Goal: Task Accomplishment & Management: Use online tool/utility

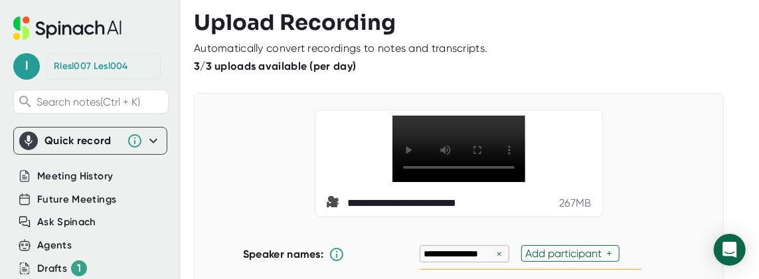
click at [289, 162] on div "**********" at bounding box center [458, 164] width 497 height 108
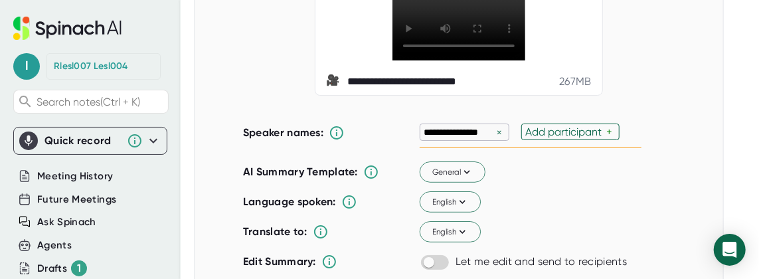
scroll to position [133, 0]
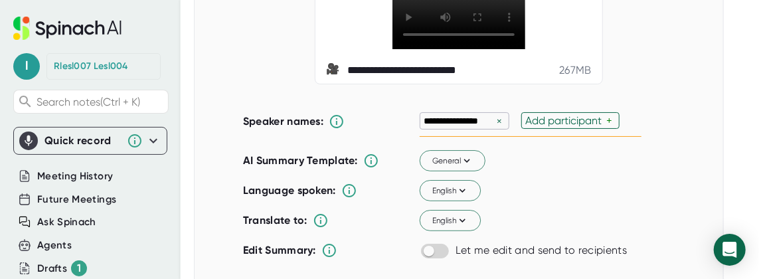
click at [493, 127] on div "×" at bounding box center [499, 121] width 12 height 13
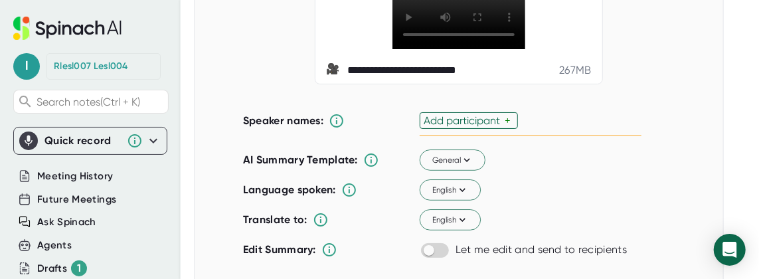
click at [479, 127] on div "Add participant" at bounding box center [464, 120] width 81 height 13
type input "J"
type input "Hari"
type input "[PERSON_NAME]"
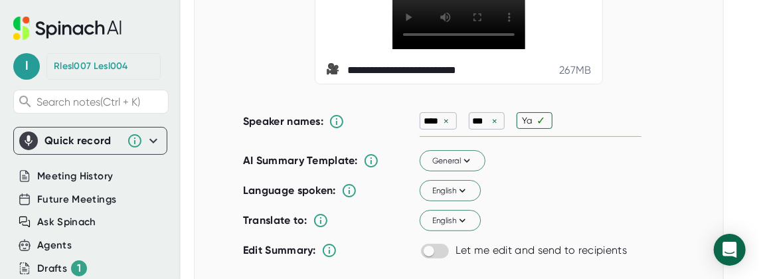
type input "Yao"
type input "Junjie"
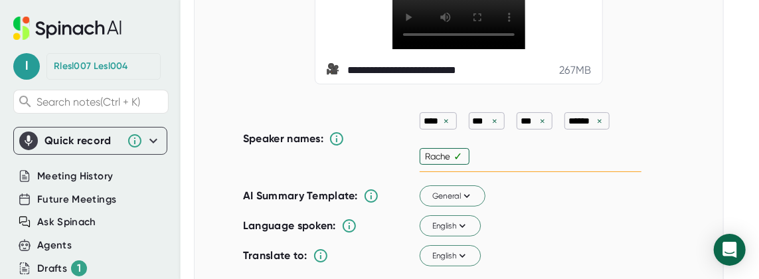
type input "[PERSON_NAME]"
type input "Kaiding"
click at [353, 160] on div "Speaker names: **** × *** × *** × ****** × ****** × ******* × ✓" at bounding box center [442, 139] width 398 height 67
click at [355, 155] on div "Speaker names: **** × *** × *** × ****** × ****** × ******* × ✓" at bounding box center [442, 139] width 398 height 67
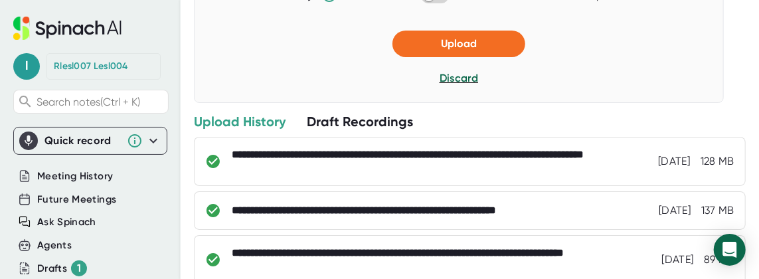
scroll to position [405, 0]
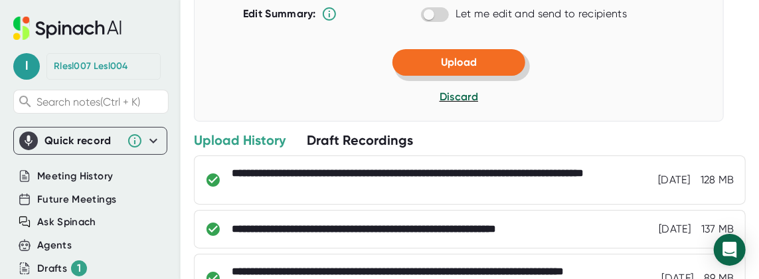
click at [475, 76] on button "Upload" at bounding box center [458, 62] width 133 height 27
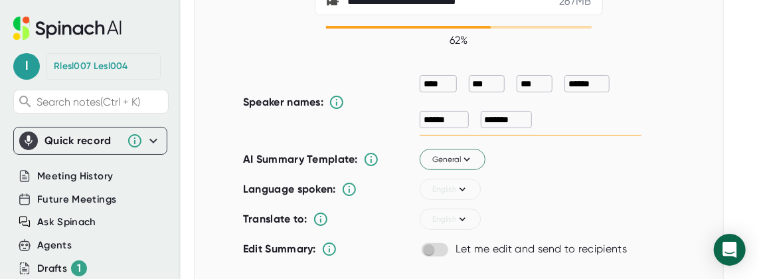
scroll to position [0, 0]
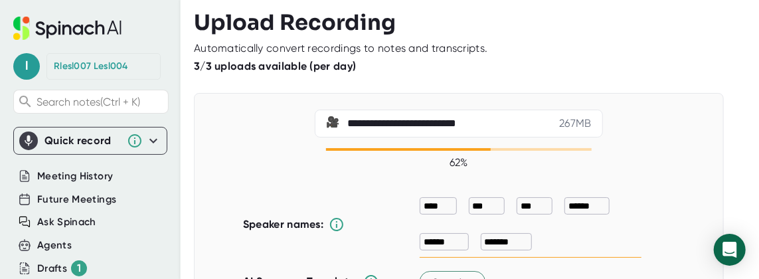
click at [672, 67] on div "3/3 uploads available (per day)" at bounding box center [470, 66] width 552 height 13
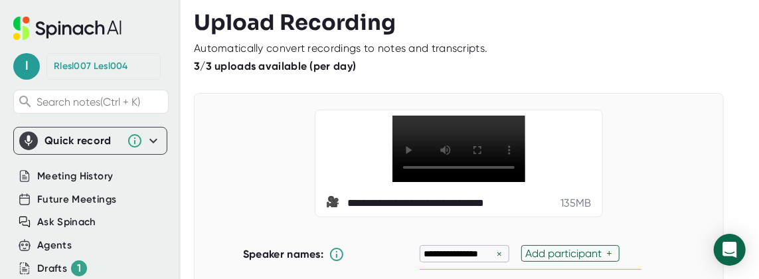
click at [663, 113] on div "**********" at bounding box center [458, 164] width 497 height 108
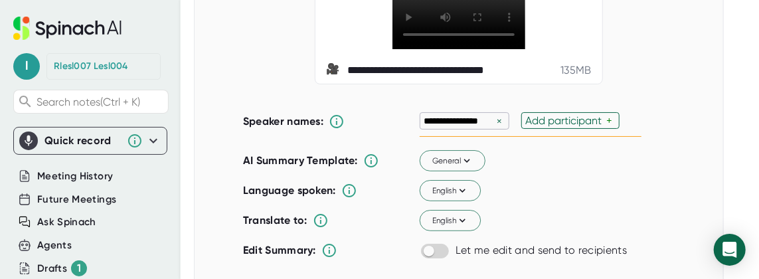
scroll to position [159, 0]
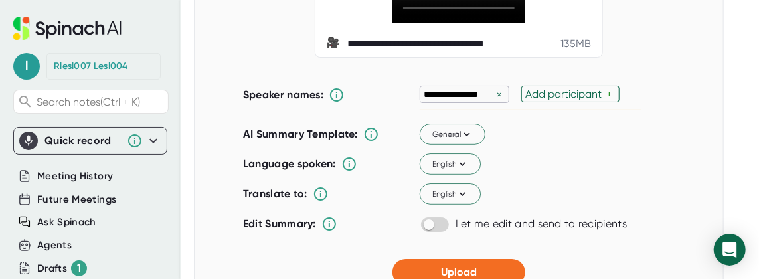
click at [495, 101] on div "×" at bounding box center [499, 94] width 12 height 13
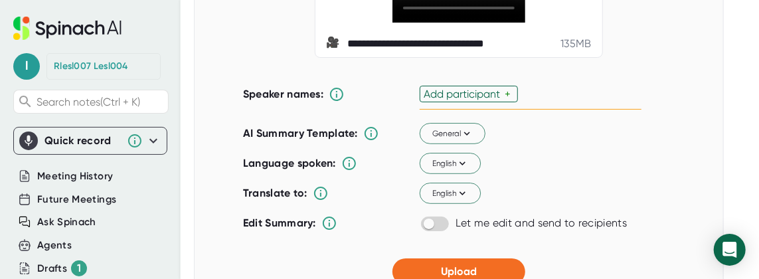
click at [495, 100] on div "Add participant" at bounding box center [464, 94] width 81 height 13
type input "[PERSON_NAME]"
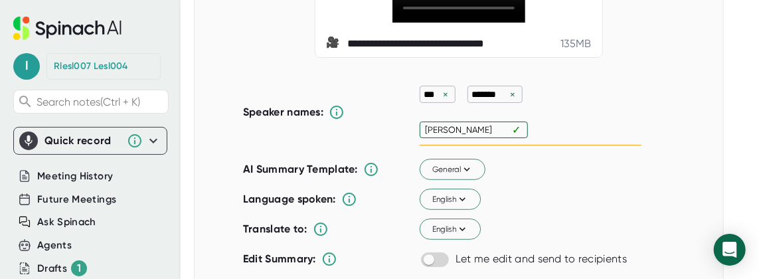
type input "Kristien Boelaert"
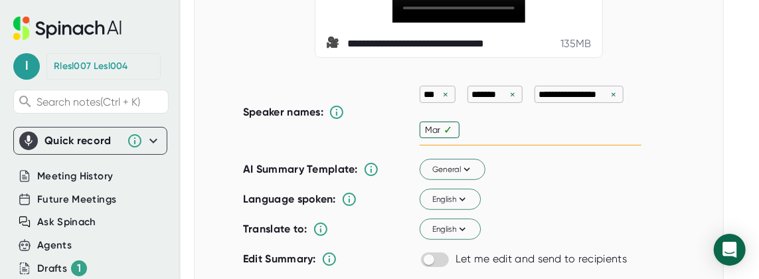
type input "Mark"
type input "[PERSON_NAME]"
click at [576, 211] on div "English" at bounding box center [503, 200] width 167 height 21
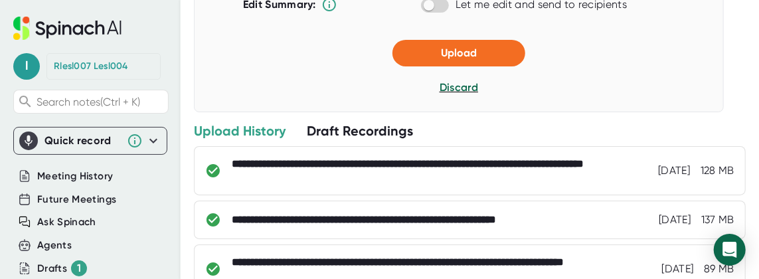
scroll to position [402, 0]
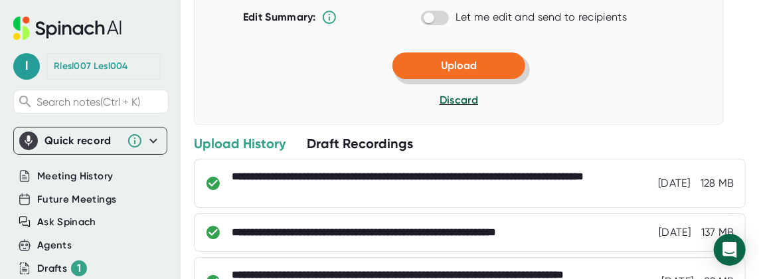
click at [502, 79] on button "Upload" at bounding box center [458, 65] width 133 height 27
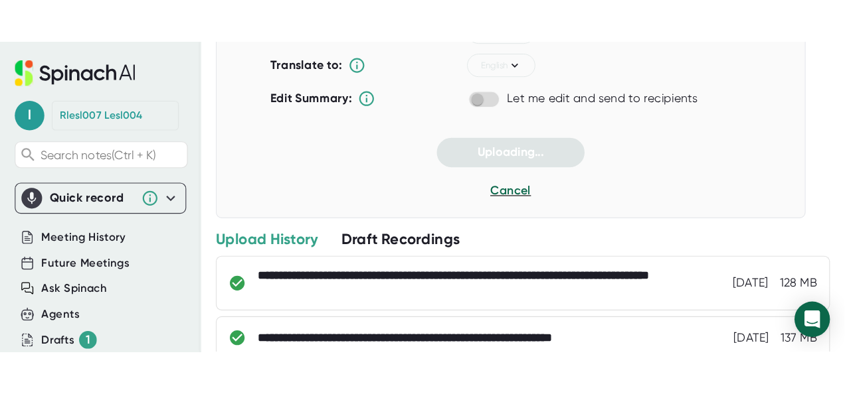
scroll to position [0, 0]
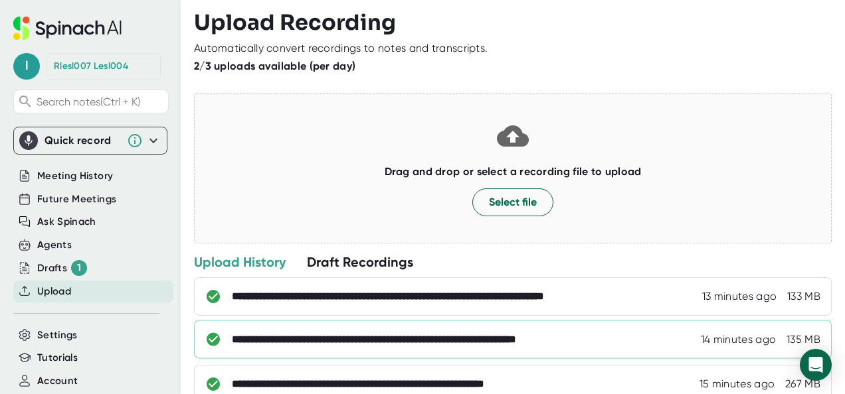
click at [499, 278] on div "**********" at bounding box center [512, 340] width 637 height 39
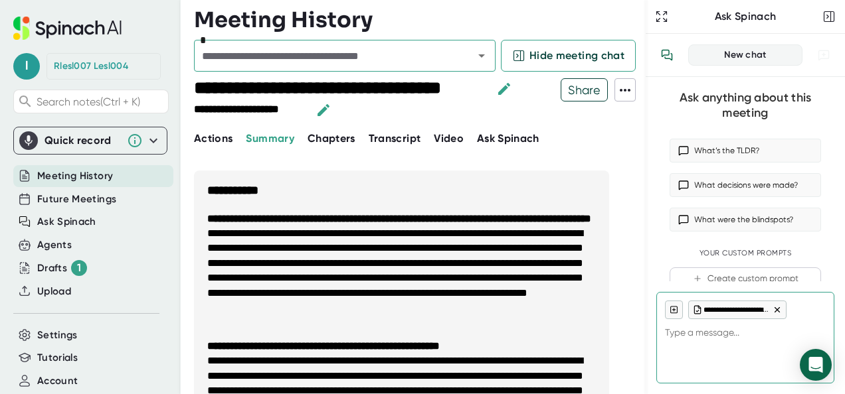
scroll to position [27, 0]
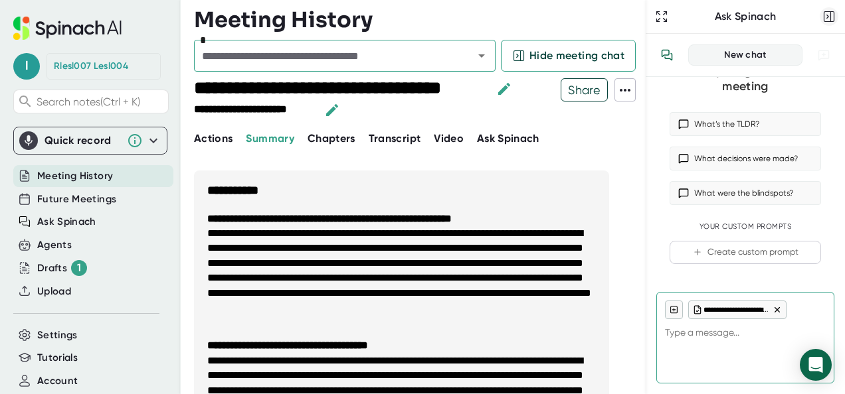
type textarea "x"
click at [758, 17] on button "button" at bounding box center [828, 16] width 19 height 19
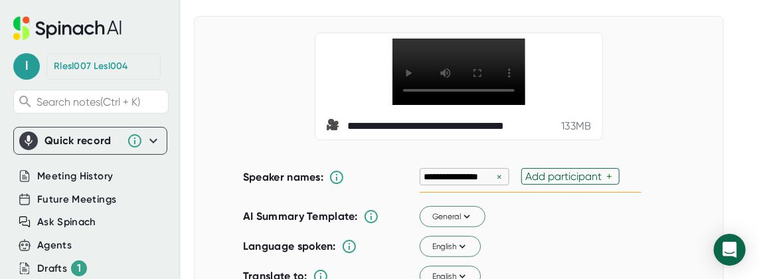
scroll to position [106, 0]
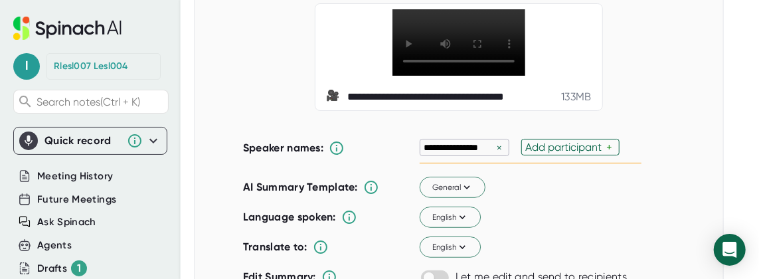
click at [493, 154] on div "×" at bounding box center [499, 147] width 12 height 13
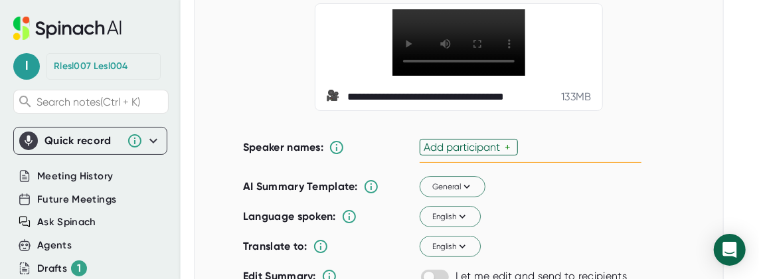
click at [493, 153] on div "Add participant" at bounding box center [464, 147] width 81 height 13
type input "[PERSON_NAME]"
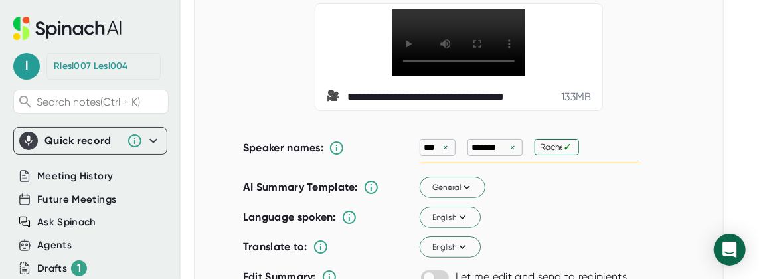
type input "[PERSON_NAME]"
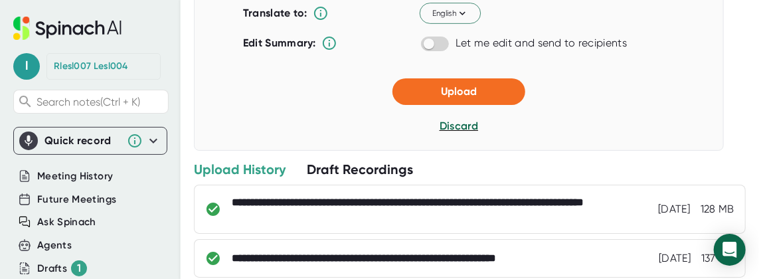
scroll to position [304, 0]
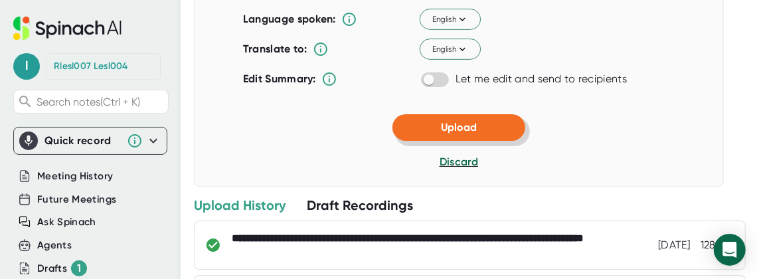
click at [503, 141] on button "Upload" at bounding box center [458, 127] width 133 height 27
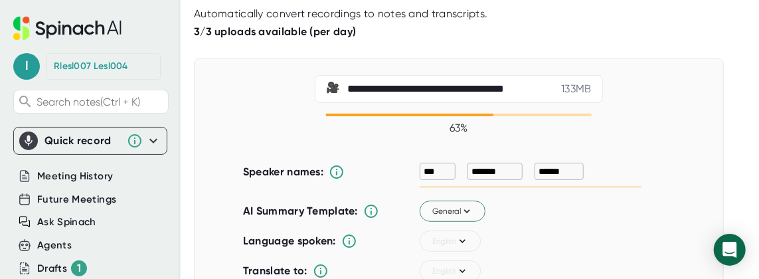
scroll to position [0, 0]
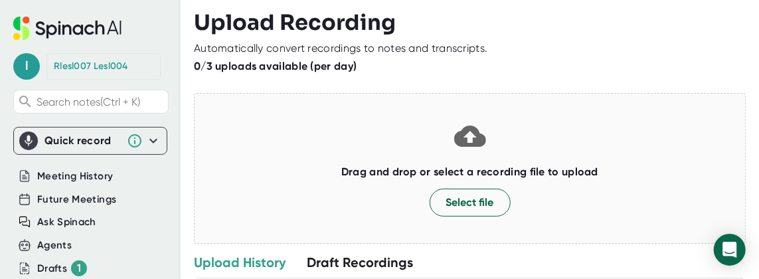
click at [572, 17] on h3 "Upload Recording" at bounding box center [470, 22] width 552 height 25
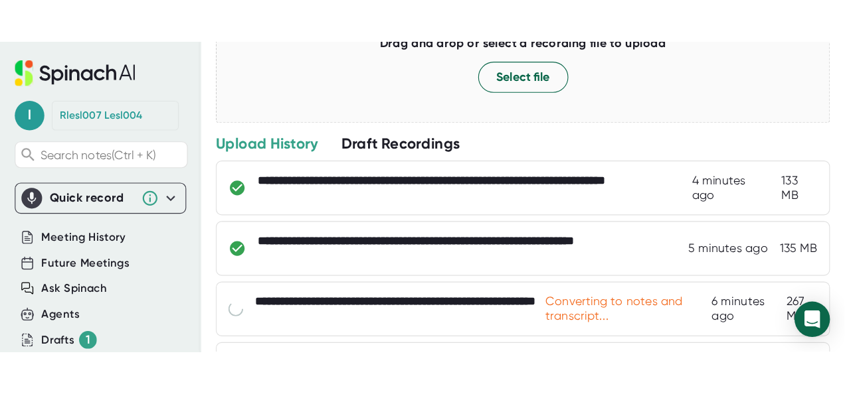
scroll to position [212, 0]
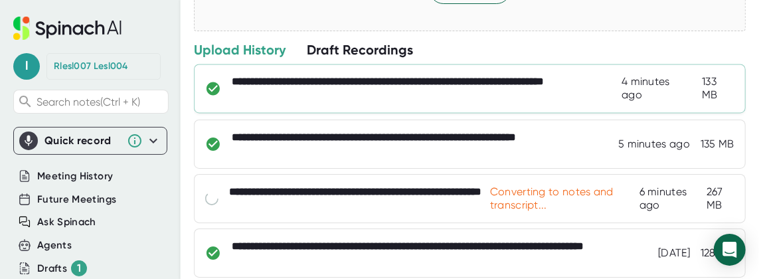
click at [398, 91] on div "**********" at bounding box center [427, 89] width 390 height 27
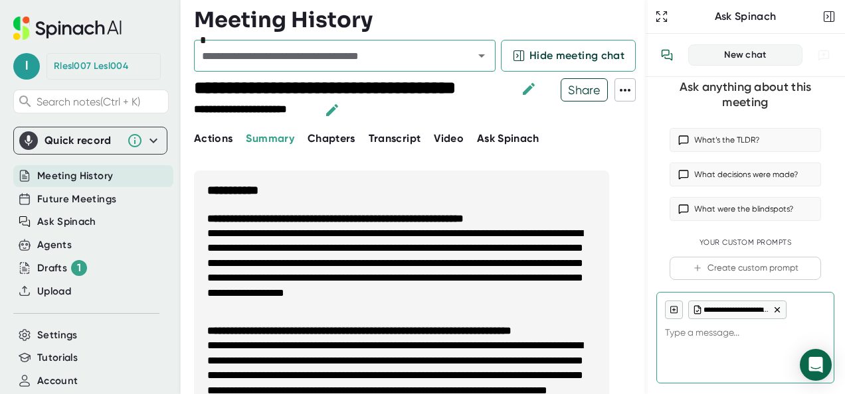
scroll to position [13, 0]
click at [343, 57] on input "text" at bounding box center [325, 55] width 254 height 19
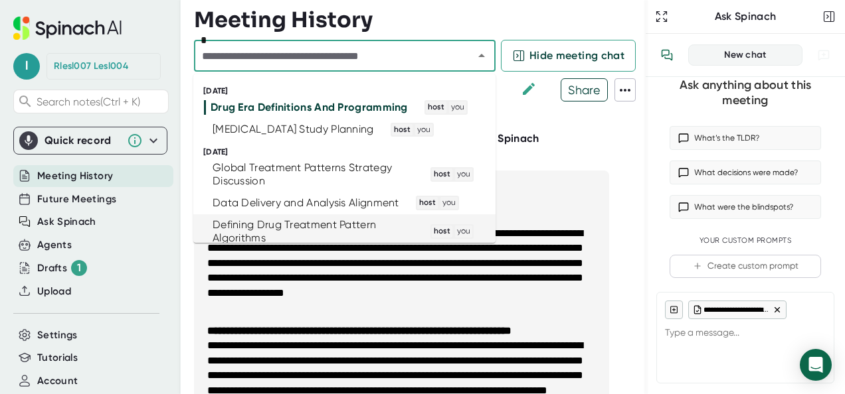
click at [263, 278] on b "**********" at bounding box center [359, 331] width 304 height 10
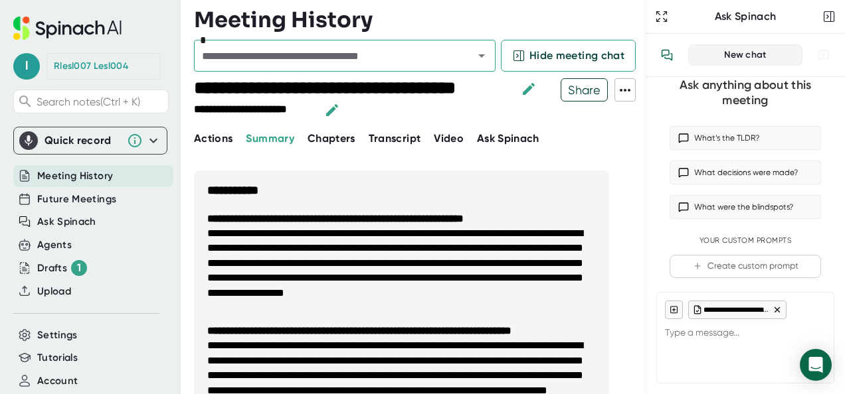
click at [216, 136] on span "Actions" at bounding box center [213, 138] width 39 height 13
type textarea "x"
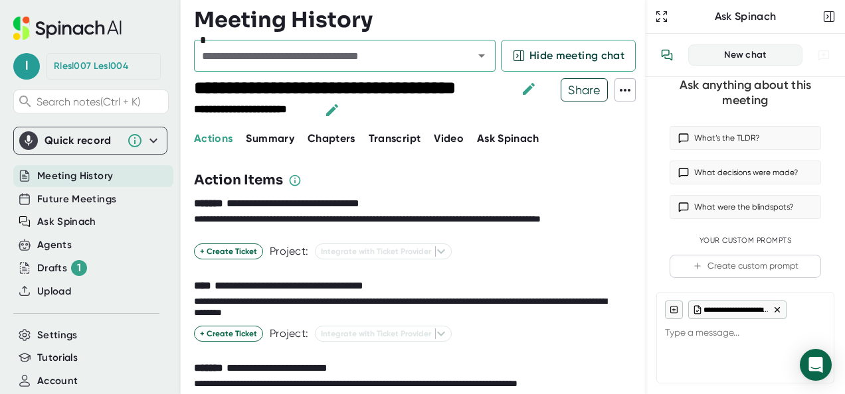
click at [301, 57] on input "text" at bounding box center [325, 55] width 254 height 19
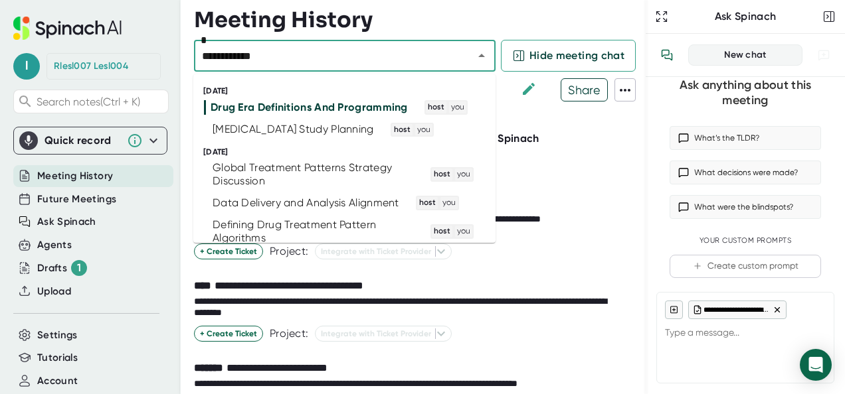
type input "**********"
type textarea "x"
type input "**********"
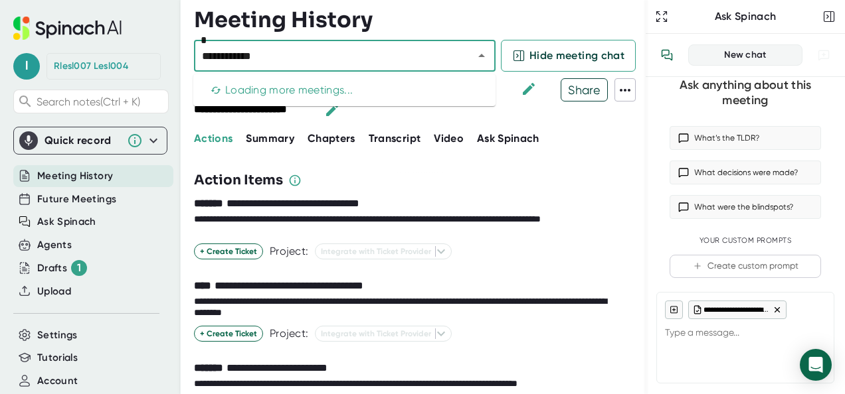
type textarea "x"
type input "**********"
type textarea "x"
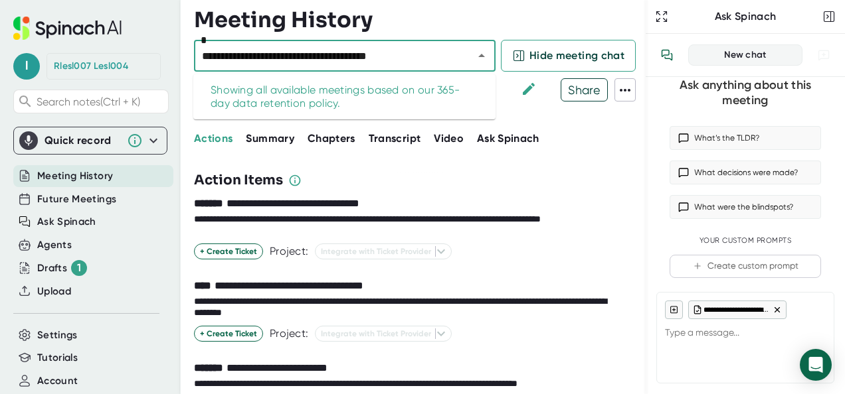
type input "**********"
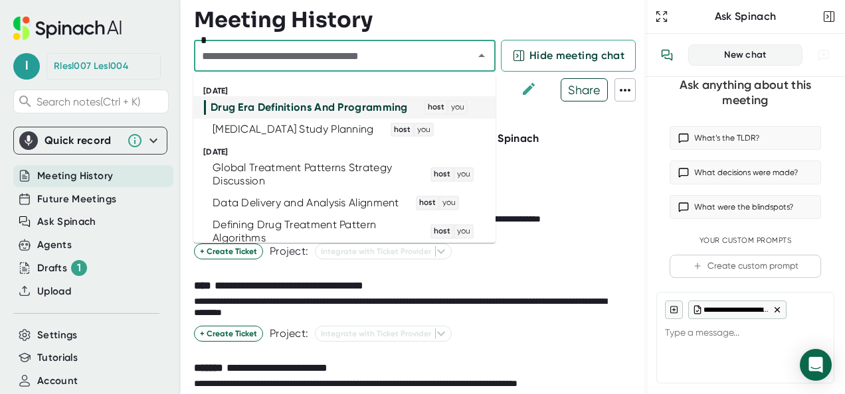
click at [579, 177] on div "Action Items" at bounding box center [413, 181] width 438 height 20
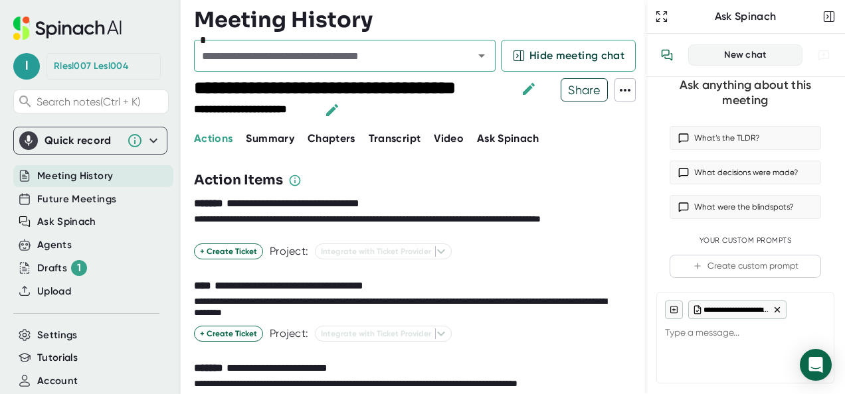
type textarea "x"
click at [722, 278] on textarea at bounding box center [745, 335] width 161 height 32
paste textarea "what action items were assigned to [PERSON_NAME]"
type textarea "what action items were assigned to [PERSON_NAME]"
type textarea "x"
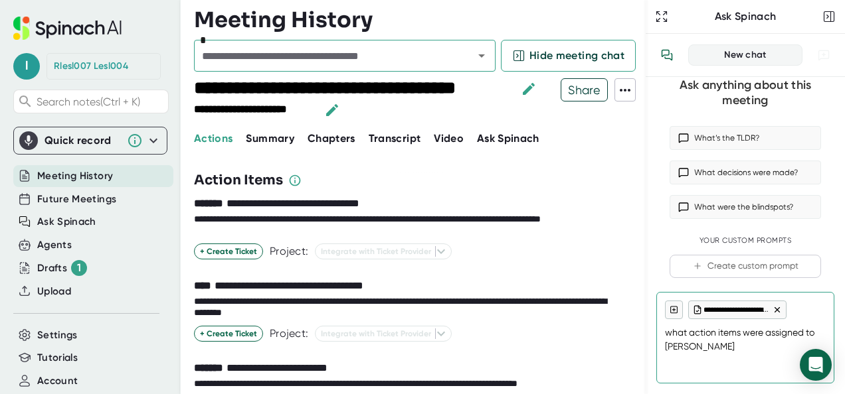
scroll to position [11, 0]
type textarea "what action items were assigned to [PERSON_NAME]"
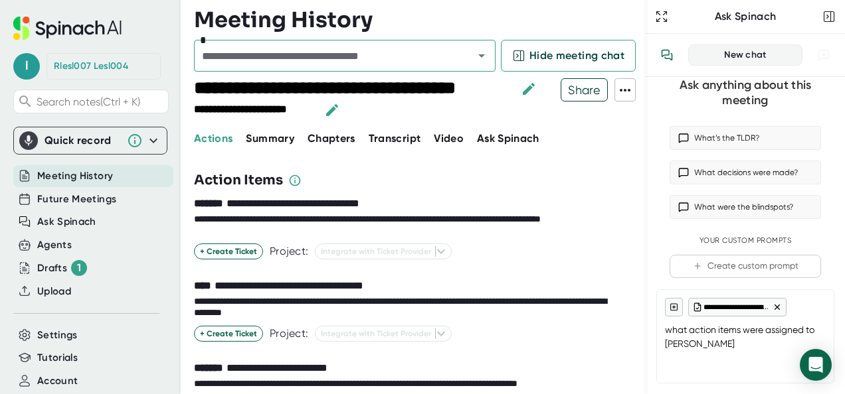
click at [758, 278] on icon at bounding box center [776, 307] width 9 height 9
type textarea "x"
click at [740, 278] on textarea "what action items were assigned to [PERSON_NAME]" at bounding box center [745, 334] width 161 height 35
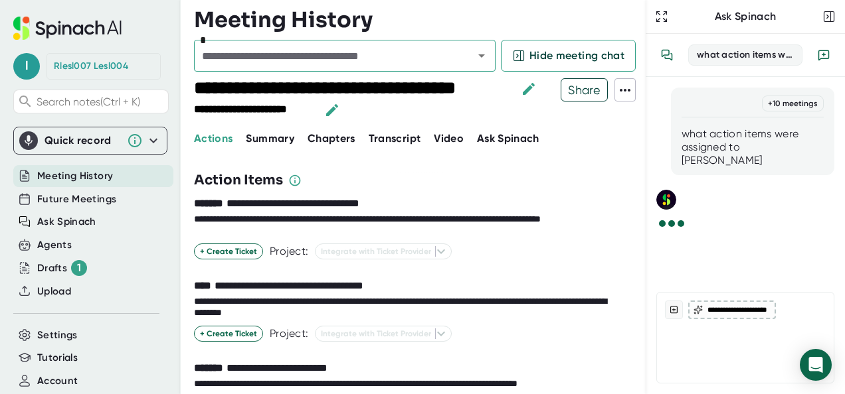
scroll to position [0, 0]
click at [505, 134] on span "Ask Spinach" at bounding box center [508, 138] width 62 height 13
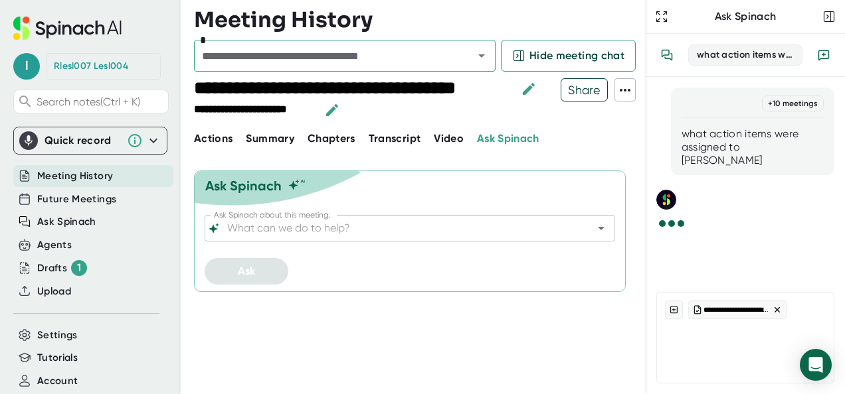
click at [304, 228] on input "Ask Spinach about this meeting:" at bounding box center [397, 228] width 347 height 19
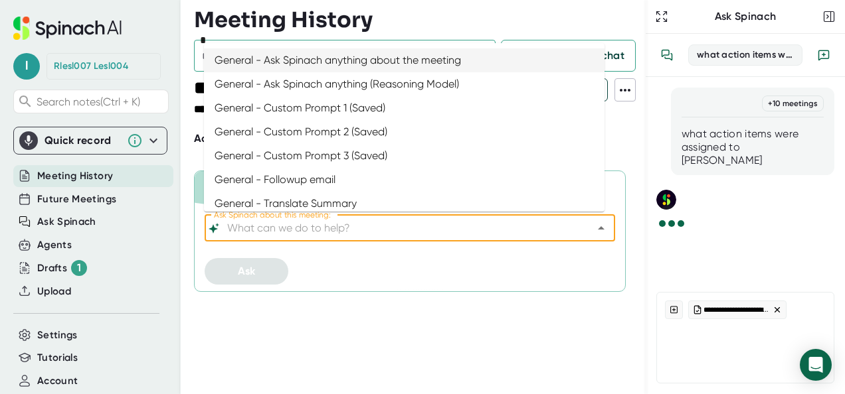
paste input "what action items were assigned to [PERSON_NAME]"
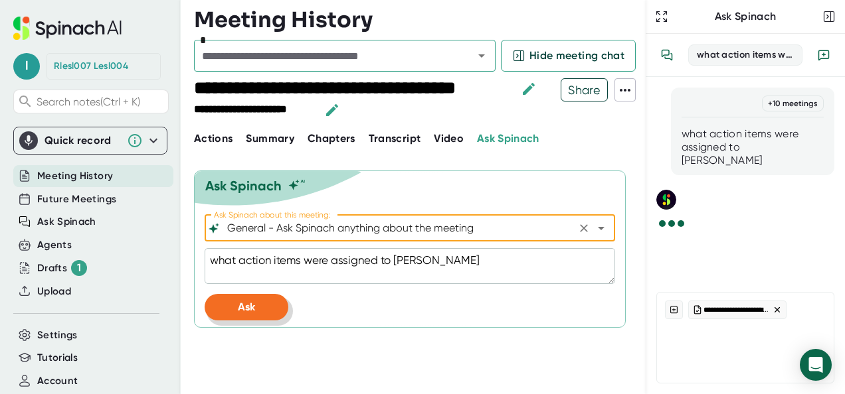
type input "General - Ask Spinach anything about the meeting"
click at [256, 278] on button "Ask" at bounding box center [247, 307] width 84 height 27
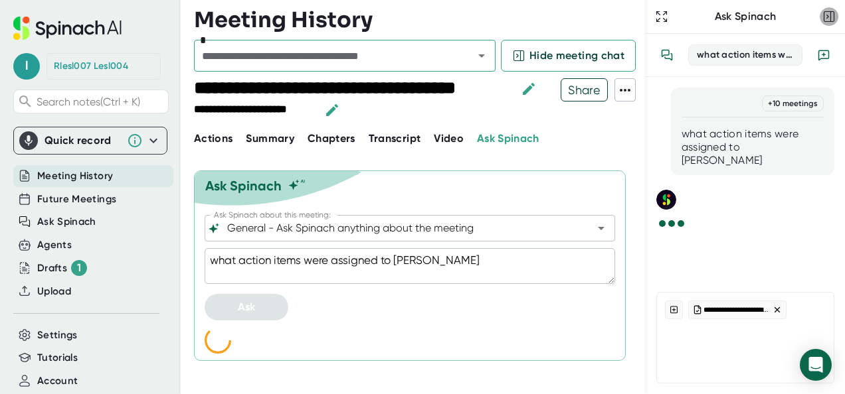
click at [758, 15] on icon "button" at bounding box center [828, 16] width 13 height 13
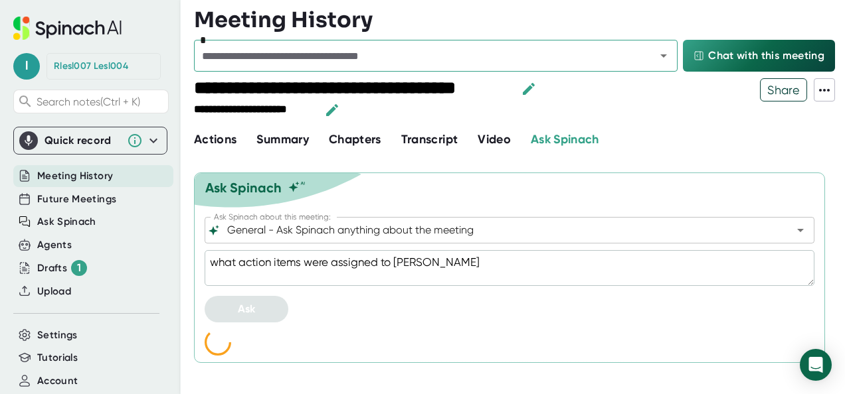
click at [675, 135] on div "Actions Summary Chapters Transcript Video Ask Spinach" at bounding box center [519, 140] width 651 height 18
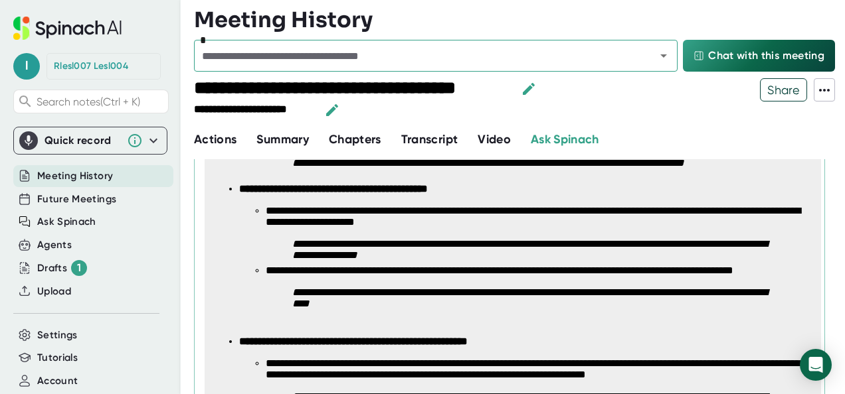
scroll to position [317, 0]
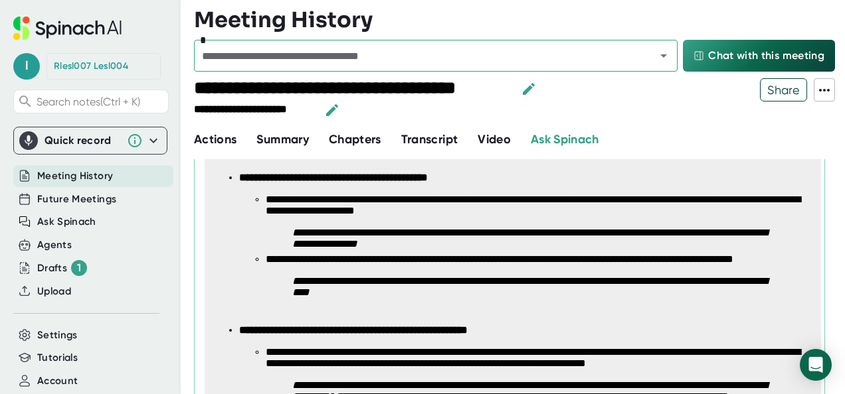
type textarea "x"
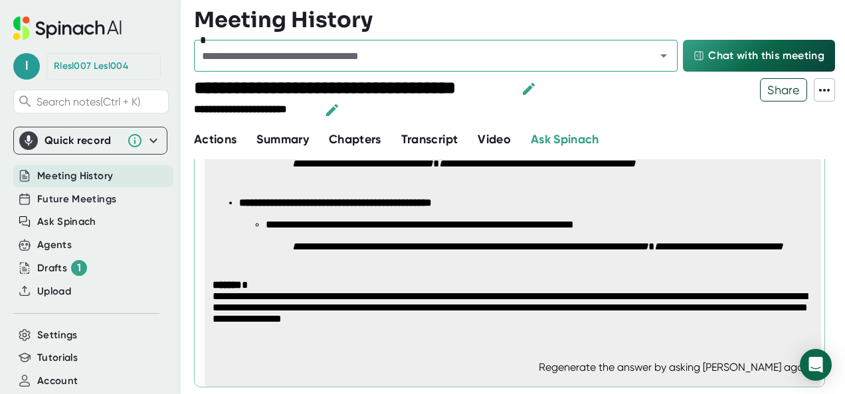
scroll to position [0, 0]
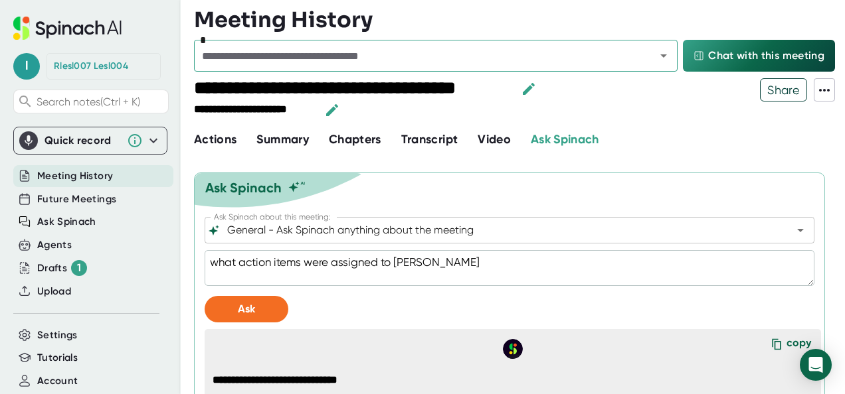
drag, startPoint x: 440, startPoint y: 255, endPoint x: 238, endPoint y: 254, distance: 201.2
click at [238, 254] on textarea "what action items were assigned to [PERSON_NAME]" at bounding box center [510, 268] width 610 height 36
type textarea "what w"
type textarea "x"
type textarea "what wa"
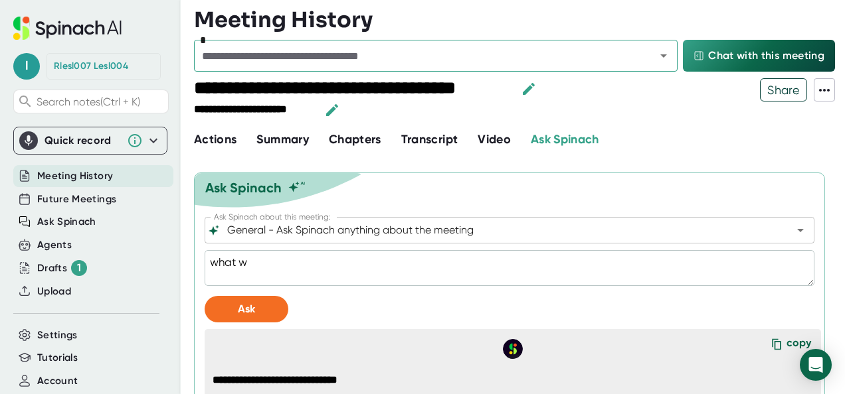
type textarea "x"
type textarea "what was"
type textarea "x"
type textarea "what was"
type textarea "x"
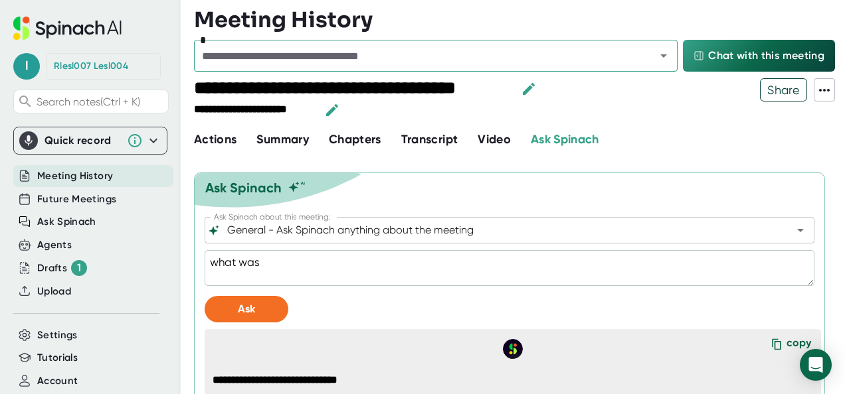
type textarea "what was d"
type textarea "x"
type textarea "what was di"
type textarea "x"
type textarea "what was dis"
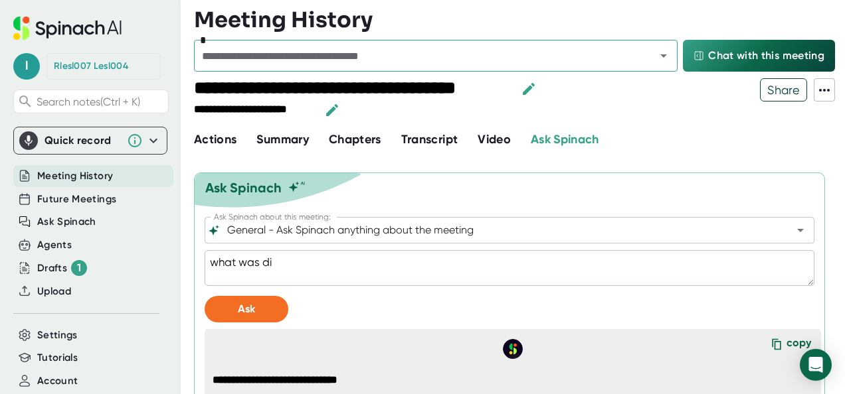
type textarea "x"
type textarea "what was disc"
type textarea "x"
type textarea "what was discu"
type textarea "x"
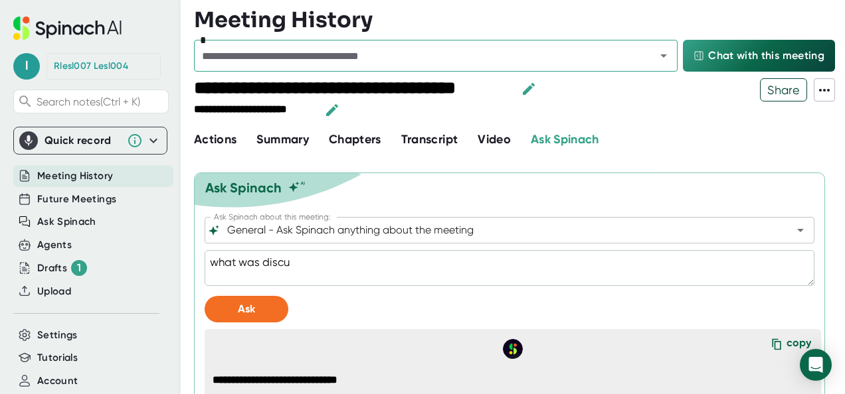
type textarea "what was discus"
type textarea "x"
type textarea "what was discuss"
type textarea "x"
type textarea "what was discusse"
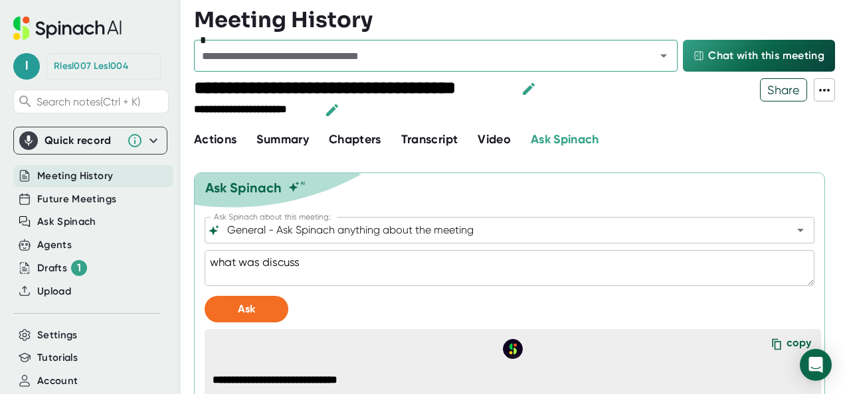
type textarea "x"
type textarea "what was discussed"
type textarea "x"
type textarea "what was discussed"
type textarea "x"
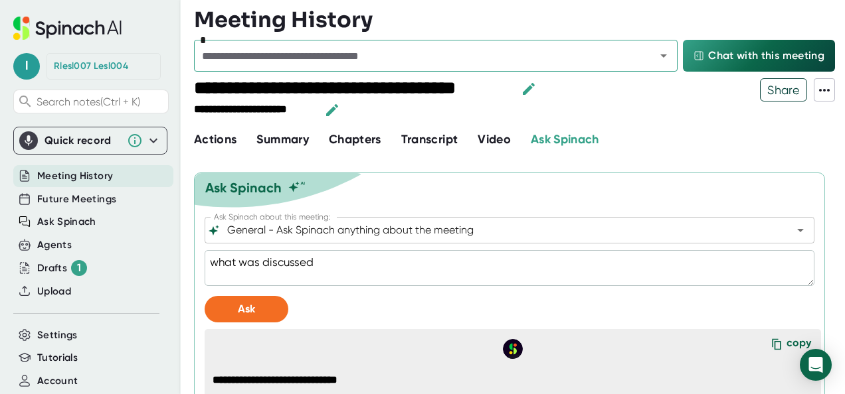
type textarea "what was discussed a"
type textarea "x"
type textarea "what was discussed ab"
type textarea "x"
type textarea "what was discussed abo"
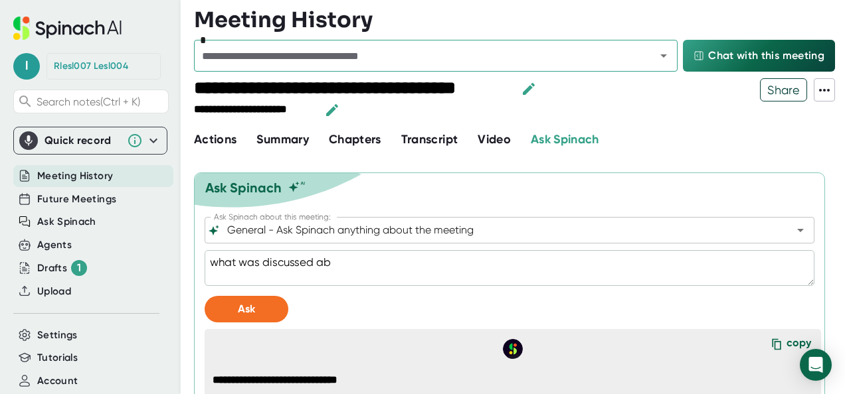
type textarea "x"
type textarea "what was discussed abou"
type textarea "x"
type textarea "what was discussed about"
type textarea "x"
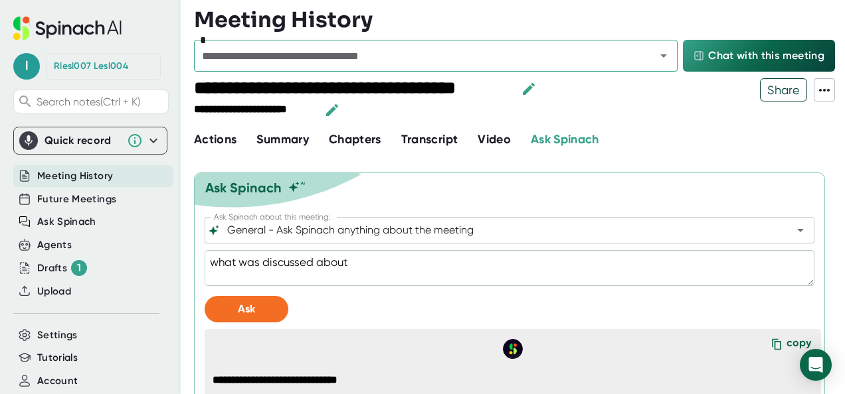
type textarea "what was discussed about"
type textarea "x"
type textarea "what was discussed about t"
type textarea "x"
type textarea "what was discussed about th"
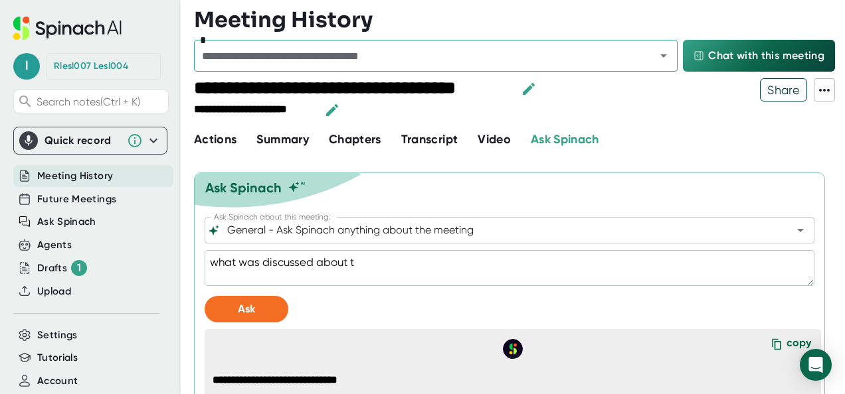
type textarea "x"
type textarea "what was discussed about the"
type textarea "x"
type textarea "what was discussed about the"
type textarea "x"
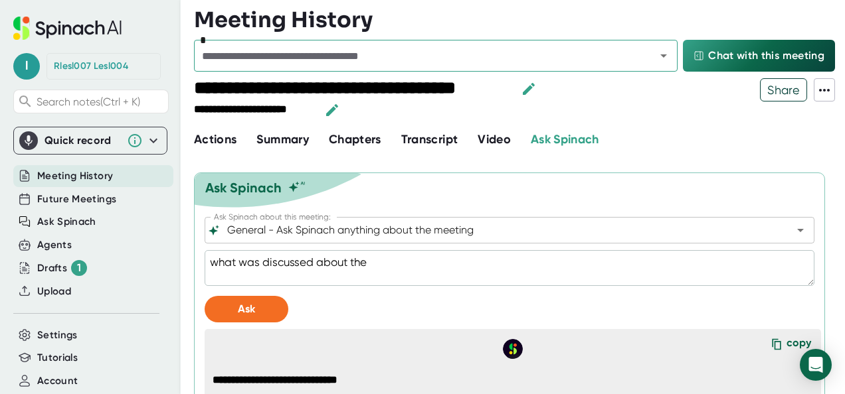
type textarea "what was discussed about the t"
type textarea "x"
type textarea "what was discussed about the th"
type textarea "x"
type textarea "what was discussed about the thu"
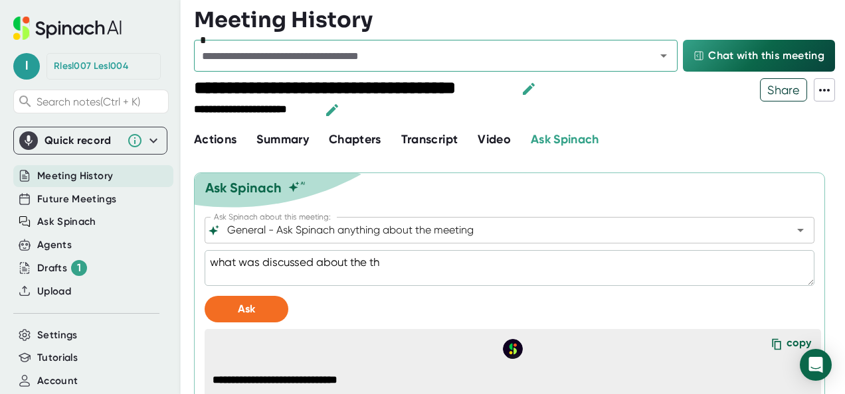
type textarea "x"
type textarea "what was discussed about the thur"
type textarea "x"
type textarea "what was discussed about the thurs"
type textarea "x"
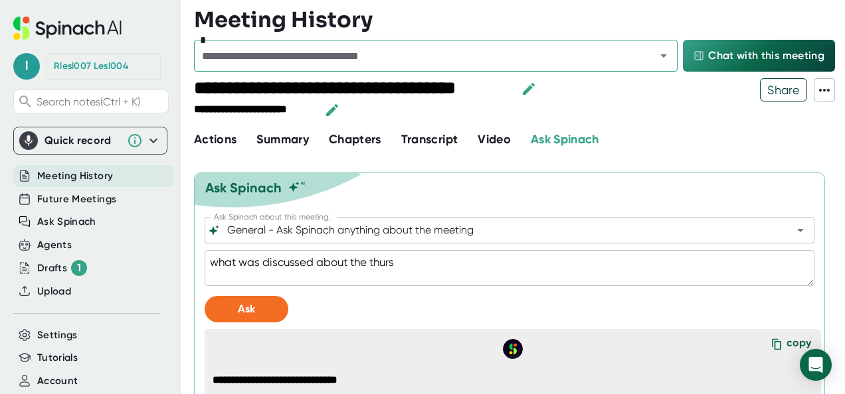
type textarea "what was discussed about the thursd"
type textarea "x"
type textarea "what was discussed about the [DEMOGRAPHIC_DATA]"
type textarea "x"
type textarea "what was discussed about the [DATE]"
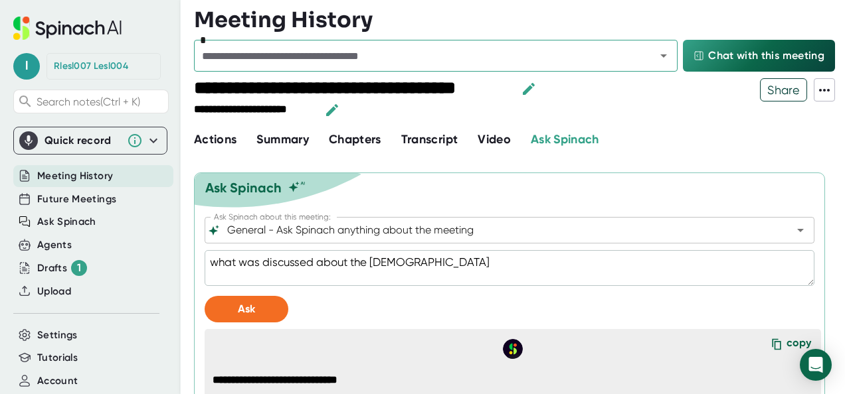
type textarea "x"
type textarea "what was discussed about the [DATE]"
type textarea "x"
type textarea "what was discussed about the [DATE] p"
type textarea "x"
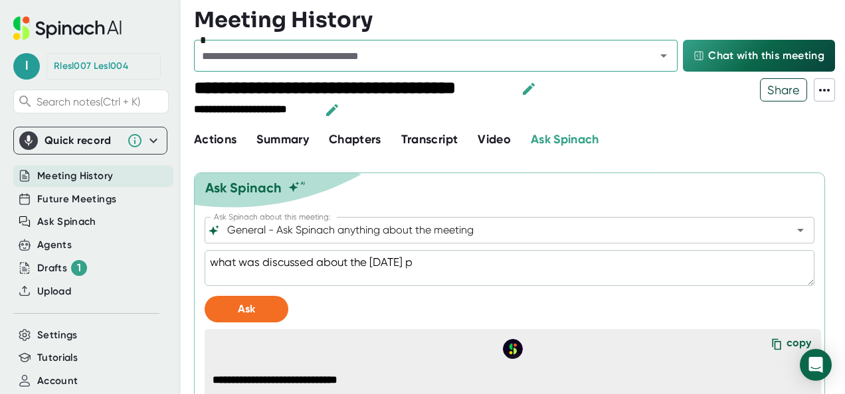
type textarea "what was discussed about the [DATE] pr"
type textarea "x"
type textarea "what was discussed about the [DATE] pro"
type textarea "x"
type textarea "what was discussed about the [DATE] prog"
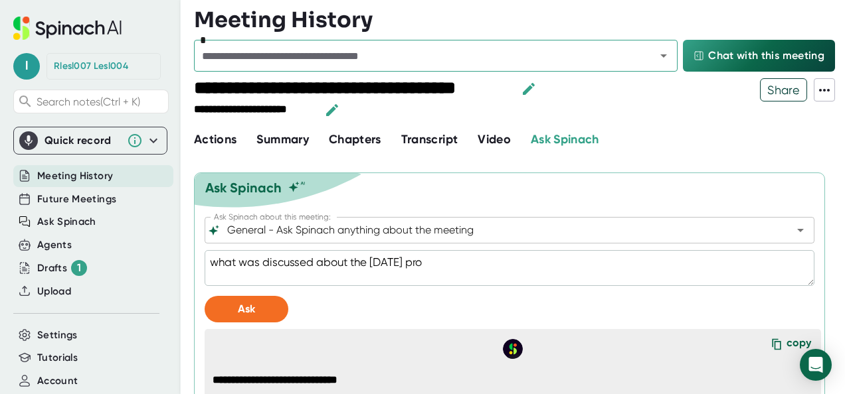
type textarea "x"
type textarea "what was discussed about the [DATE] progr"
type textarea "x"
type textarea "what was discussed about the [DATE] progra"
type textarea "x"
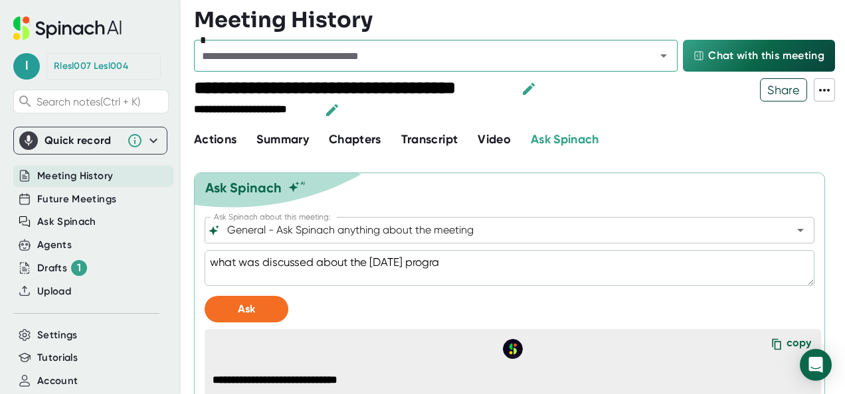
type textarea "what was discussed about the [DATE] program"
type textarea "x"
type textarea "what was discussed about the [DATE] programm"
type textarea "x"
type textarea "what was discussed about the [DATE] programmi"
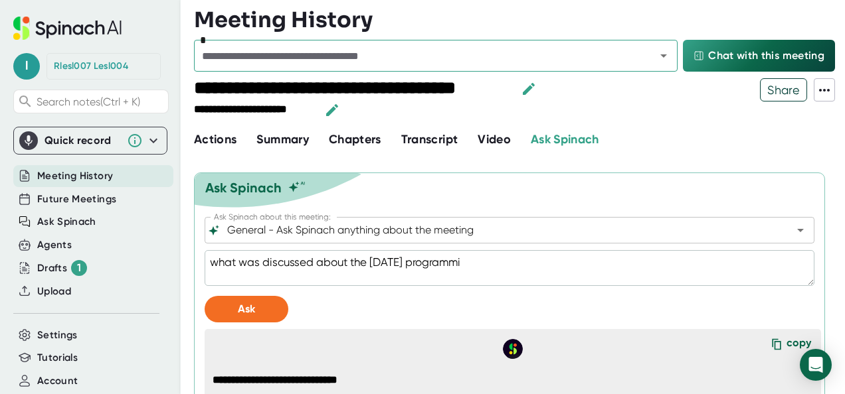
type textarea "x"
type textarea "what was discussed about the [DATE] programmin"
type textarea "x"
type textarea "what was discussed about the [DATE] programming"
type textarea "x"
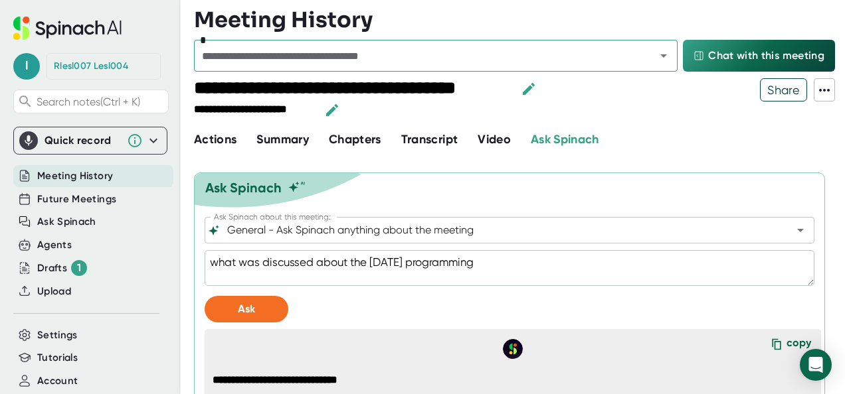
type textarea "what was discussed about the [DATE] programming"
type textarea "x"
type textarea "what was discussed about the [DATE] programming t"
type textarea "x"
type textarea "what was discussed about the [DATE] programming te"
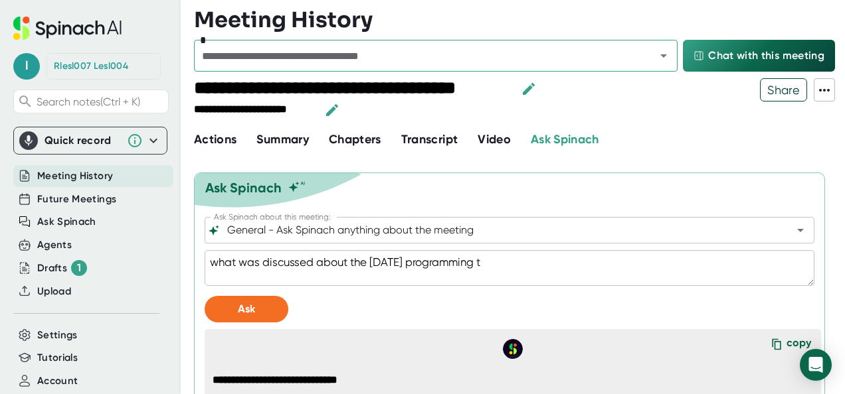
type textarea "x"
type textarea "what was discussed about the [DATE] programming tea"
type textarea "x"
type textarea "what was discussed about the [DATE] programming team"
type textarea "x"
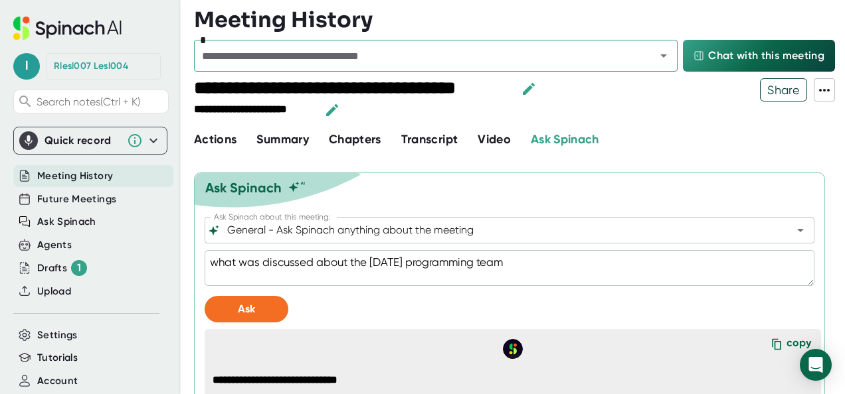
type textarea "what was discussed about the [DATE] programming team"
type textarea "x"
type textarea "what was discussed about the [DATE] programming team m"
type textarea "x"
type textarea "what was discussed about the [DATE] programming team me"
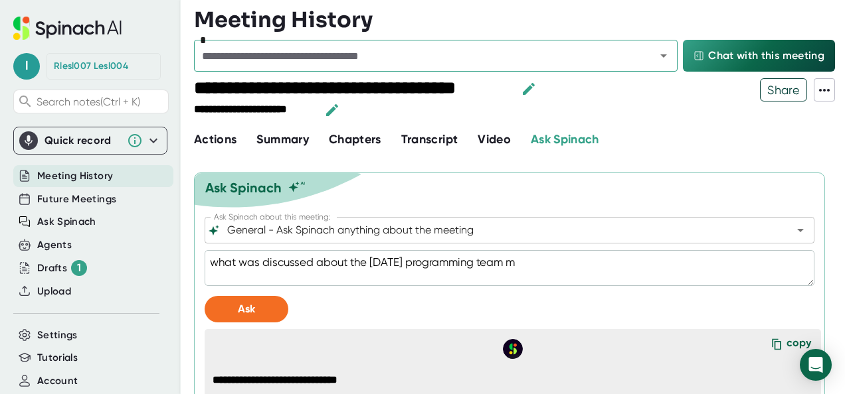
type textarea "x"
type textarea "what was discussed about the [DATE] programming team mee"
type textarea "x"
type textarea "what was discussed about the [DATE] programming team meet"
type textarea "x"
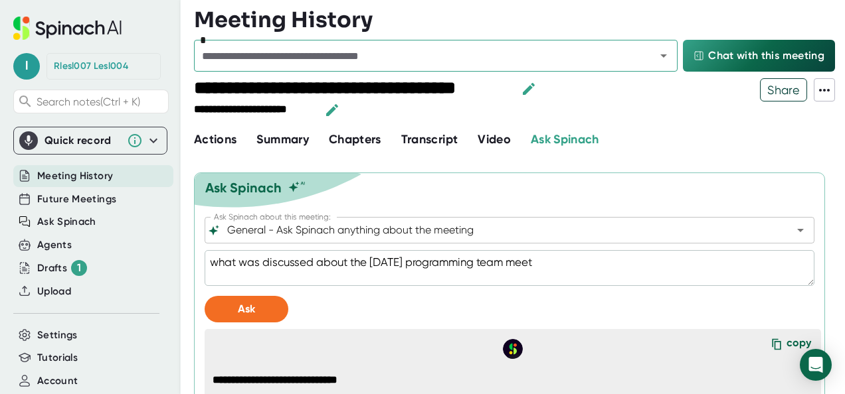
type textarea "what was discussed about the [DATE] programming team meeti"
type textarea "x"
type textarea "what was discussed about the [DATE] programming team meetin"
type textarea "x"
type textarea "what was discussed about the [DATE] programming team meetinh"
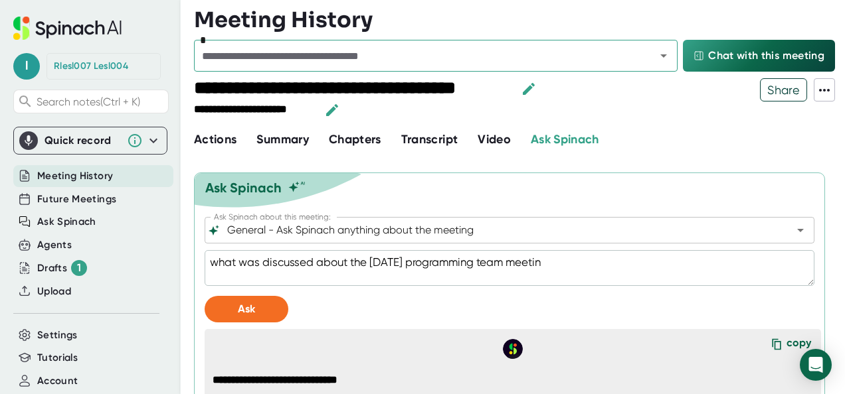
type textarea "x"
type textarea "what was discussed about the [DATE] programming team meetin"
type textarea "x"
type textarea "what was discussed about the [DATE] programming team meeting"
type textarea "x"
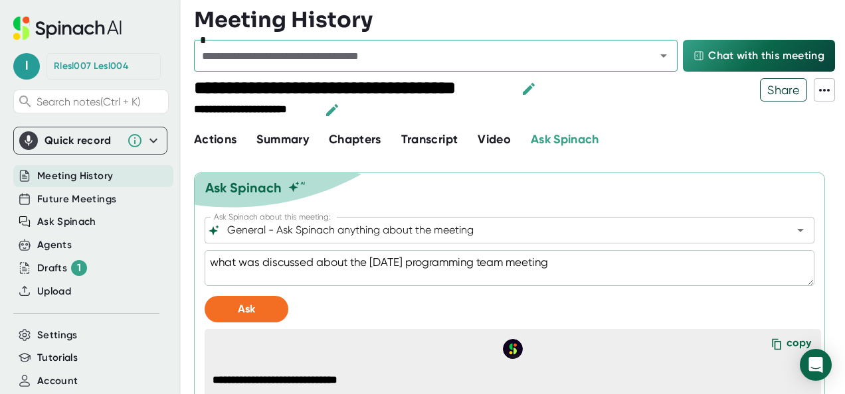
type textarea "what was discussed about the [DATE] programming team meeting?"
type textarea "x"
type textarea "what was discussed about the [DATE] programming team meeting?"
type textarea "x"
type textarea "what was discussed about the [DATE] programming team meeting?"
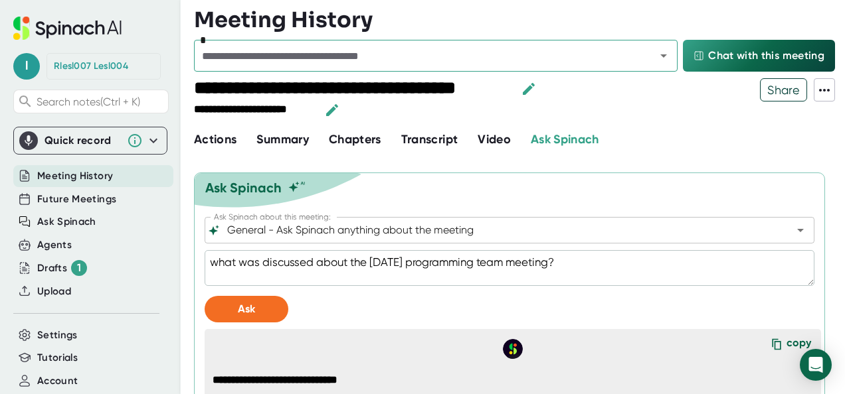
type textarea "x"
type textarea "what was discussed about the [DATE] programming team meeting?"
click at [219, 278] on button "Ask" at bounding box center [247, 309] width 84 height 27
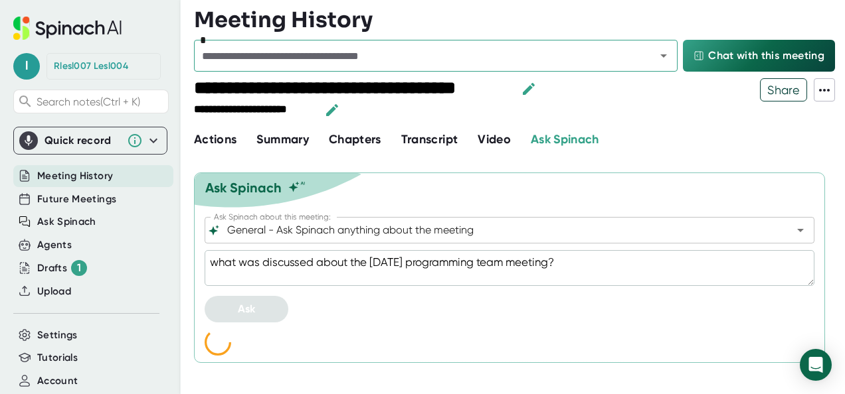
click at [686, 142] on div "Actions Summary Chapters Transcript Video Ask Spinach" at bounding box center [519, 140] width 651 height 18
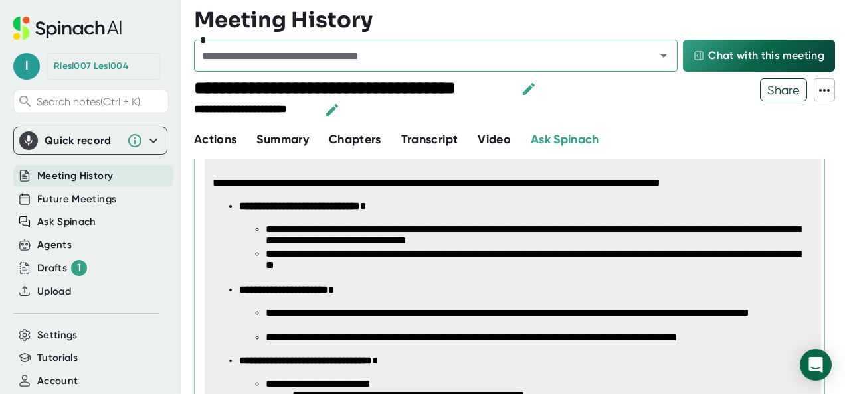
scroll to position [234, 0]
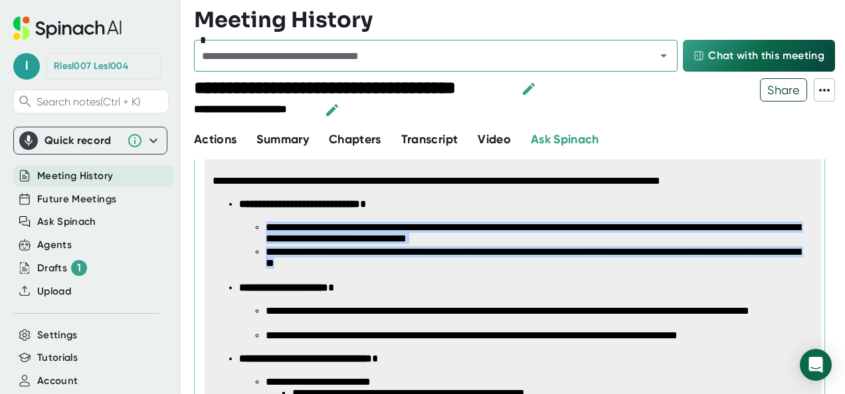
drag, startPoint x: 266, startPoint y: 224, endPoint x: 457, endPoint y: 266, distance: 195.1
click at [457, 266] on ul "**********" at bounding box center [525, 247] width 573 height 50
copy ul "**********"
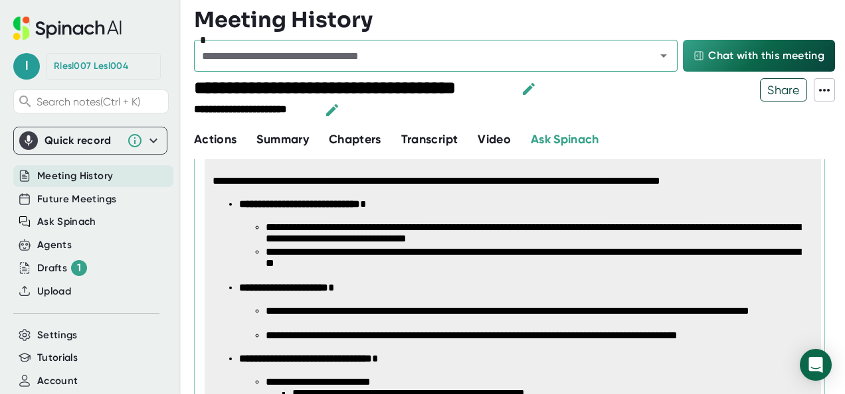
click at [493, 273] on ul "**********" at bounding box center [512, 390] width 600 height 383
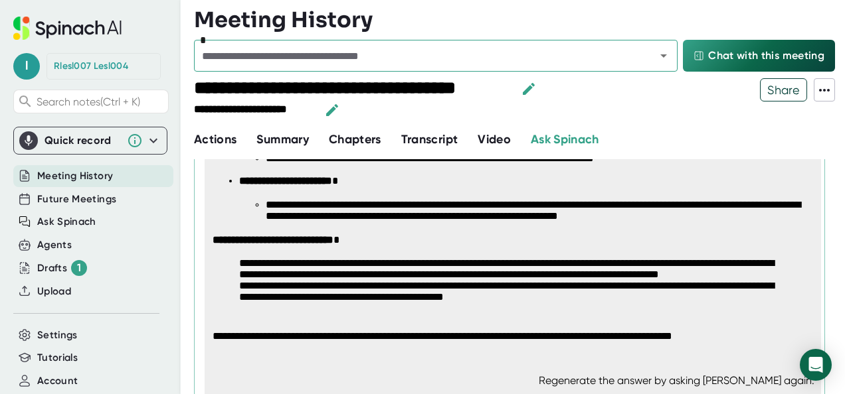
scroll to position [603, 0]
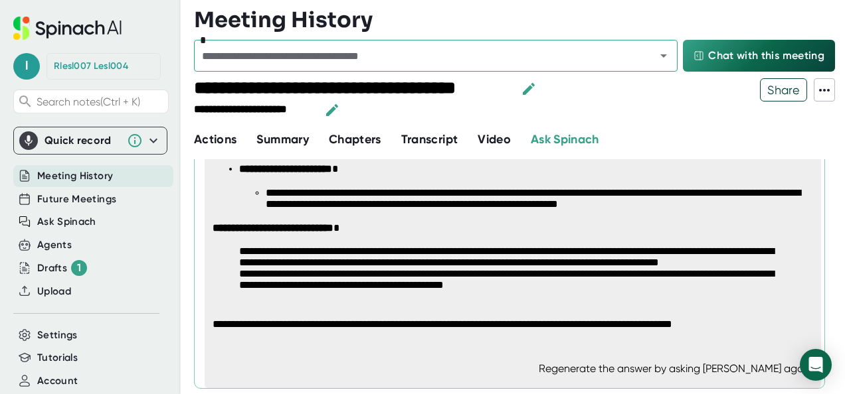
type textarea "x"
